Goal: Information Seeking & Learning: Learn about a topic

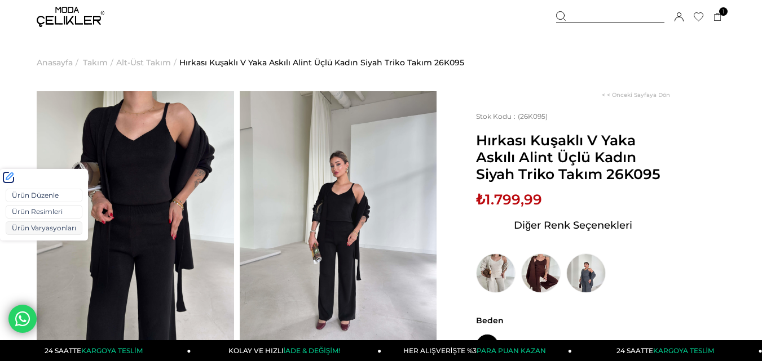
click at [25, 226] on link "Ürün Varyasyonları" at bounding box center [44, 229] width 77 height 14
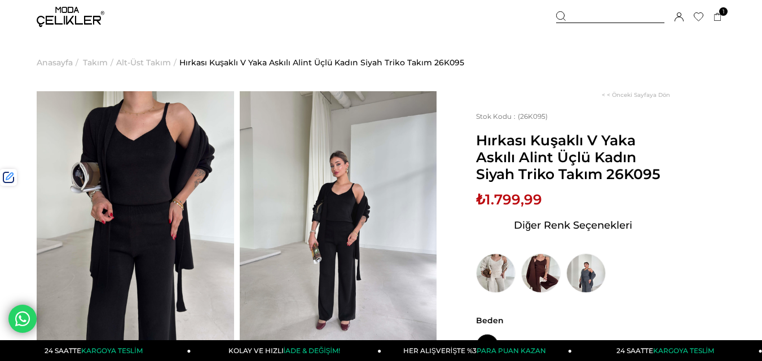
click at [518, 204] on span "₺1.799,99" at bounding box center [509, 199] width 66 height 17
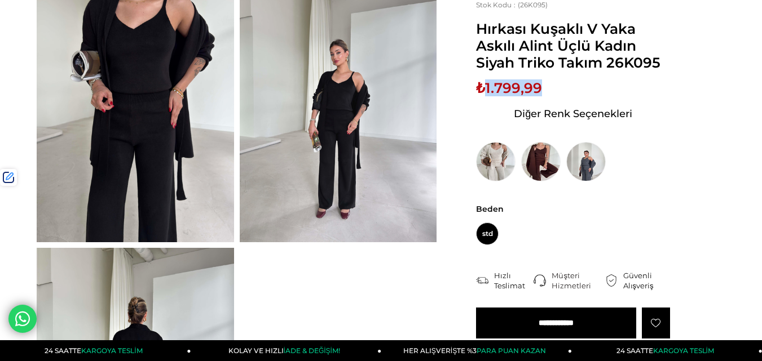
scroll to position [113, 0]
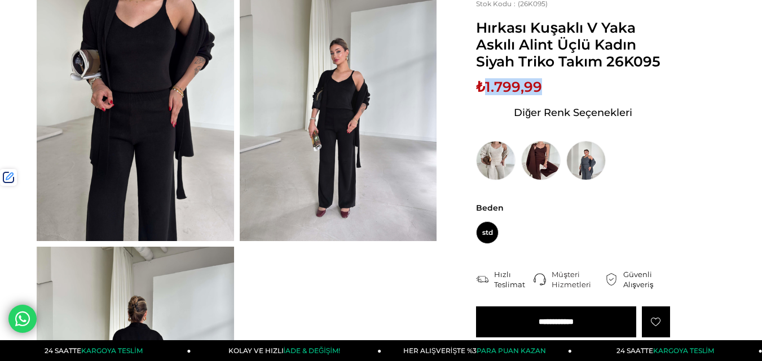
copy span "1.799,99"
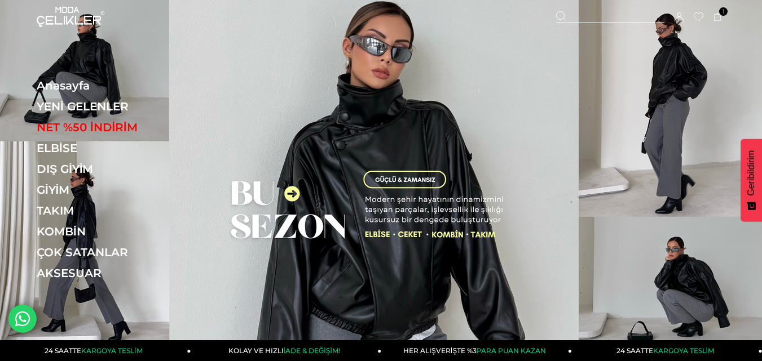
click at [589, 12] on div at bounding box center [610, 17] width 108 height 12
click at [219, 53] on input "text" at bounding box center [380, 56] width 559 height 23
type input "*****"
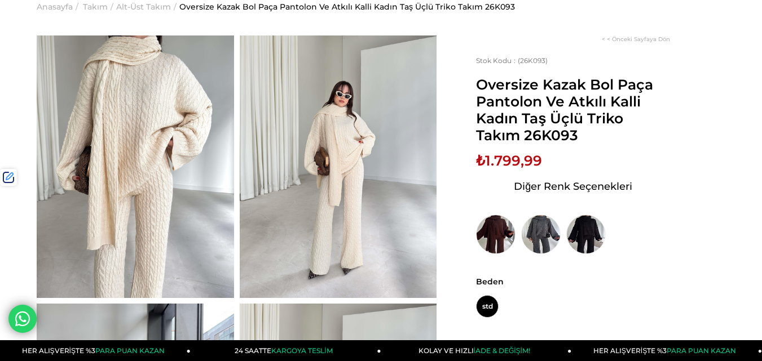
click at [547, 138] on span "Oversize Kazak Bol Paça Pantolon Ve Atkılı Kalli Kadın Taş Üçlü Triko Takım 26K…" at bounding box center [573, 110] width 194 height 68
copy span "26K093"
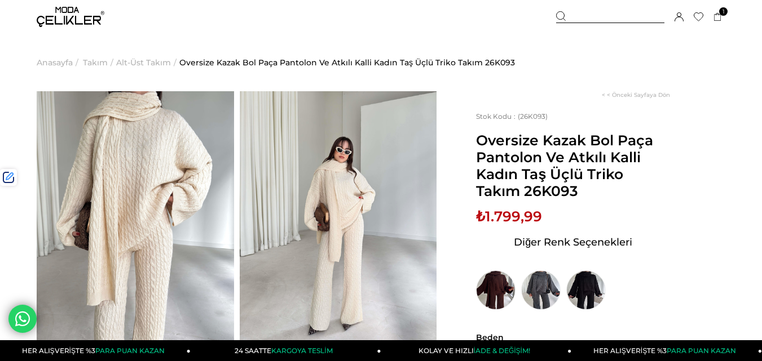
click at [598, 16] on div at bounding box center [610, 17] width 108 height 12
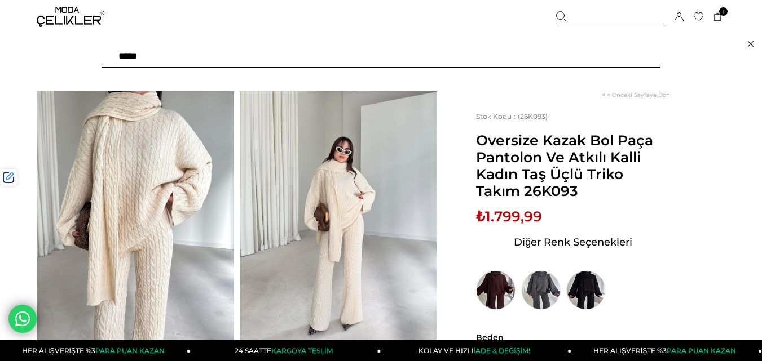
paste input "******"
type input "******"
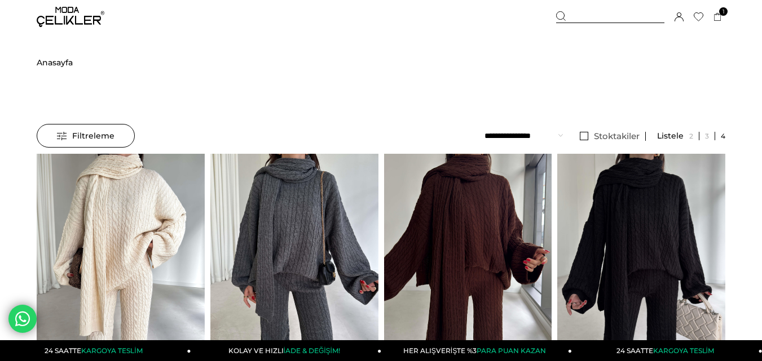
drag, startPoint x: 617, startPoint y: 21, endPoint x: 371, endPoint y: 67, distance: 250.1
click at [609, 20] on div at bounding box center [610, 17] width 108 height 12
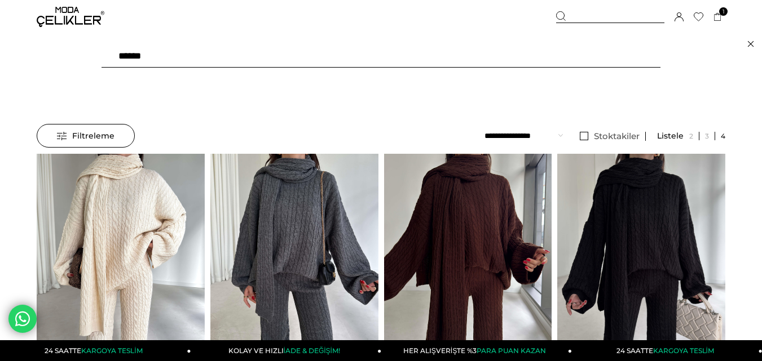
click at [295, 51] on input "******" at bounding box center [380, 56] width 559 height 23
type input "****"
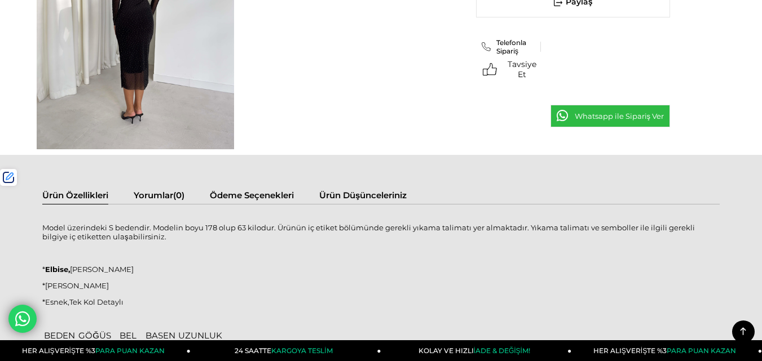
scroll to position [789, 0]
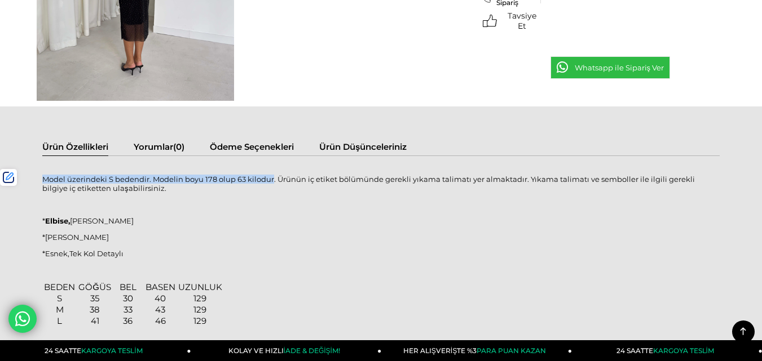
drag, startPoint x: 271, startPoint y: 180, endPoint x: 45, endPoint y: 176, distance: 226.7
click at [45, 176] on p "Model üzerindeki S bedendir. Modelin boyu 178 olup 63 kilodur. Ürünün iç etiket…" at bounding box center [380, 184] width 677 height 18
copy p "Model üzerindeki S bedendir. Modelin boyu 178 olup 63 kilodur"
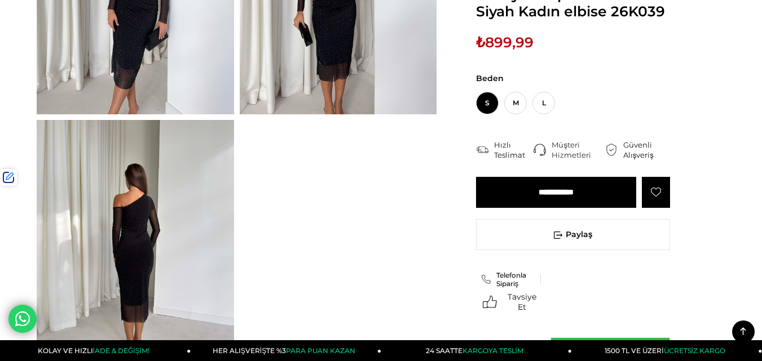
scroll to position [451, 0]
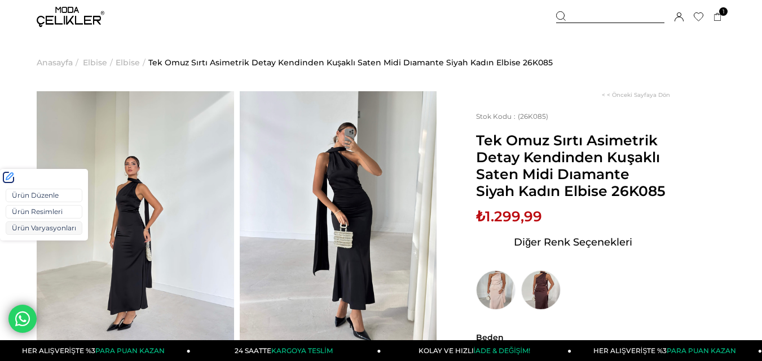
click at [25, 226] on link "Ürün Varyasyonları" at bounding box center [44, 229] width 77 height 14
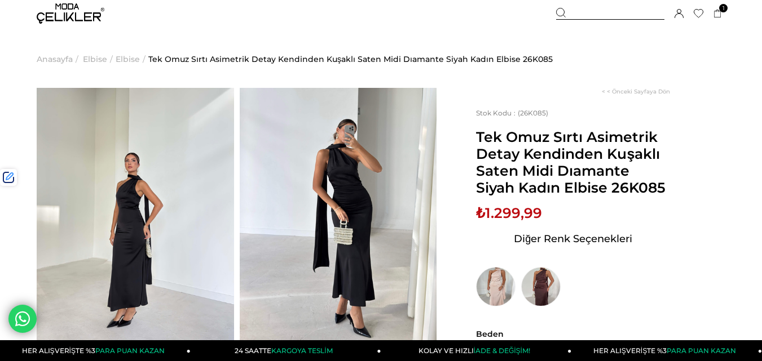
scroll to position [169, 0]
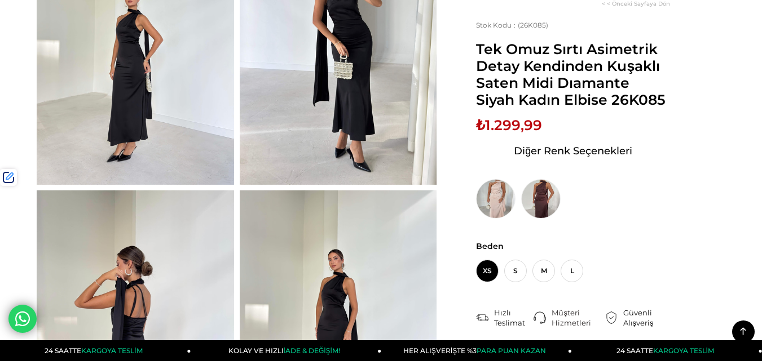
click at [516, 130] on span "₺1.299,99" at bounding box center [509, 125] width 66 height 17
copy span "1.299,99"
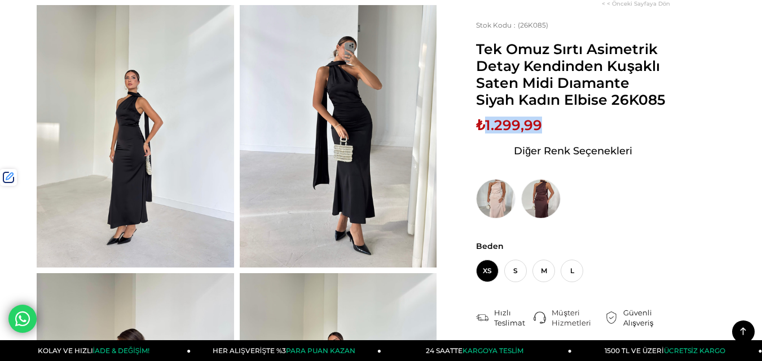
scroll to position [0, 0]
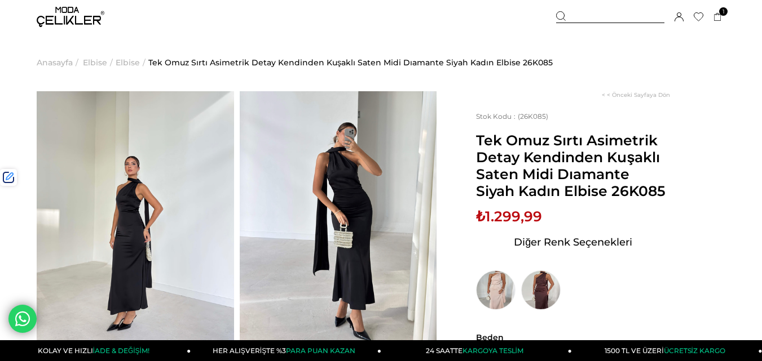
drag, startPoint x: 596, startPoint y: 16, endPoint x: 584, endPoint y: 13, distance: 12.2
click at [592, 14] on div at bounding box center [610, 17] width 108 height 12
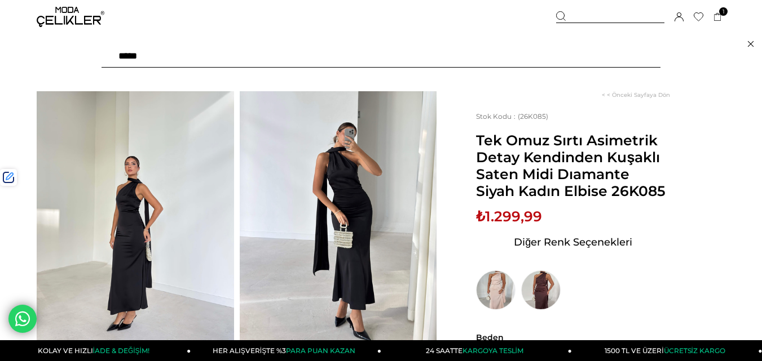
click at [259, 56] on input "text" at bounding box center [380, 56] width 559 height 23
type input "********"
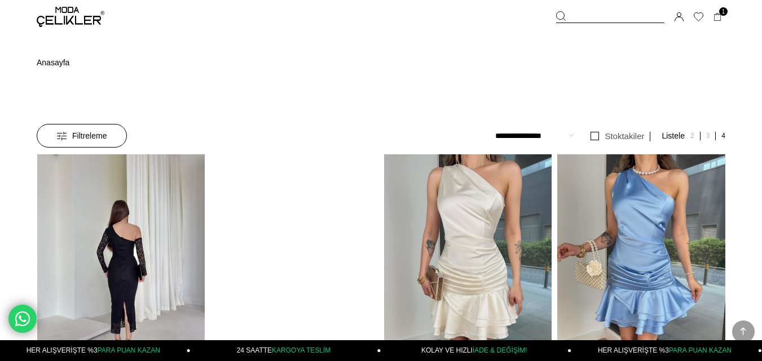
click at [142, 154] on link at bounding box center [121, 265] width 168 height 223
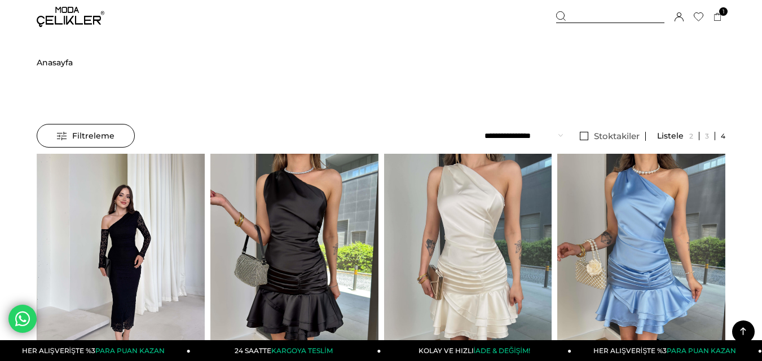
scroll to position [2602, 0]
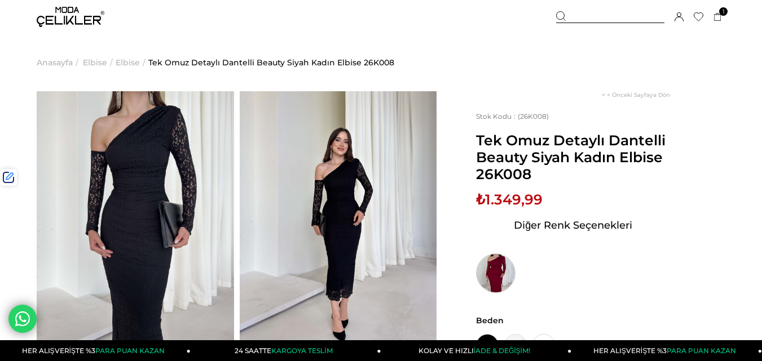
click at [496, 276] on img at bounding box center [495, 273] width 39 height 39
drag, startPoint x: 496, startPoint y: 276, endPoint x: 440, endPoint y: 238, distance: 66.6
click at [493, 275] on img at bounding box center [495, 273] width 39 height 39
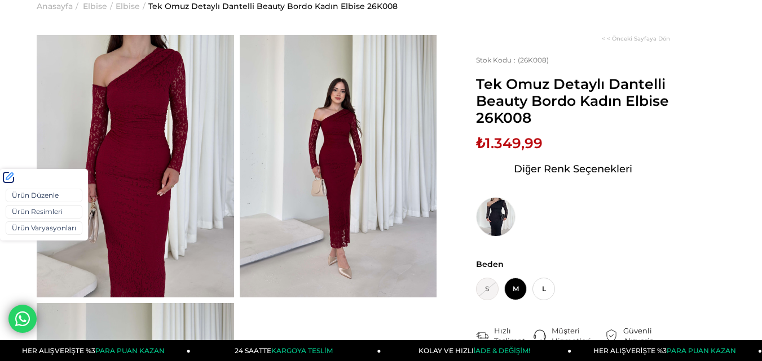
scroll to position [56, 0]
click at [29, 230] on link "Ürün Varyasyonları" at bounding box center [44, 229] width 77 height 14
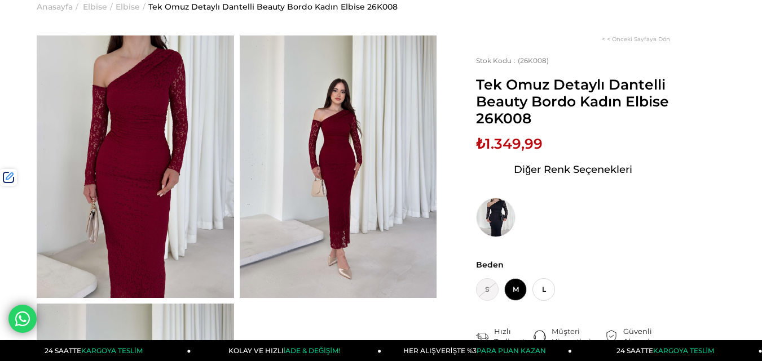
click at [61, 10] on span "Anasayfa" at bounding box center [55, 7] width 36 height 58
